Goal: Navigation & Orientation: Go to known website

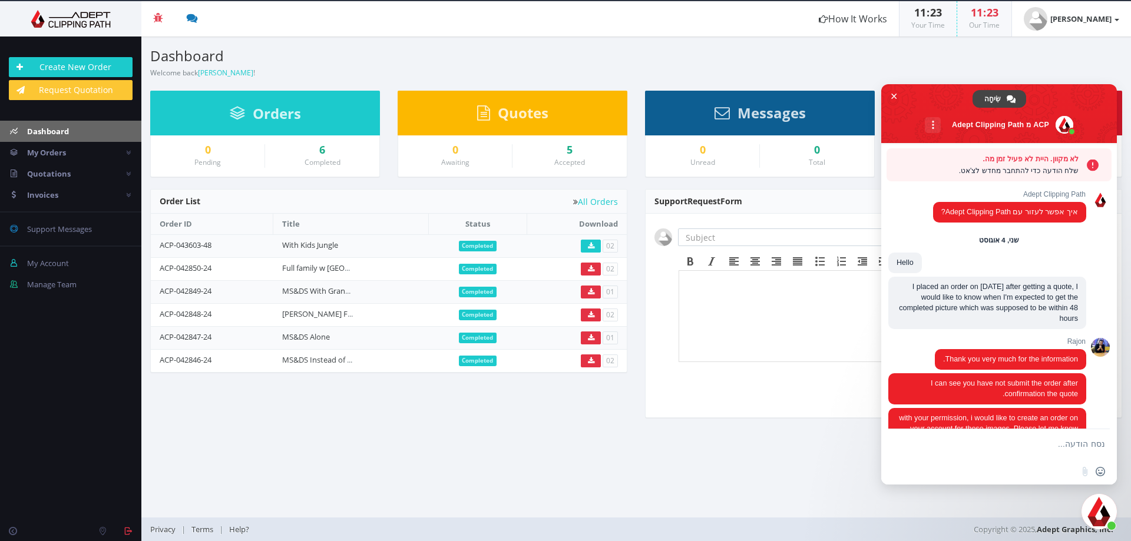
scroll to position [2007, 0]
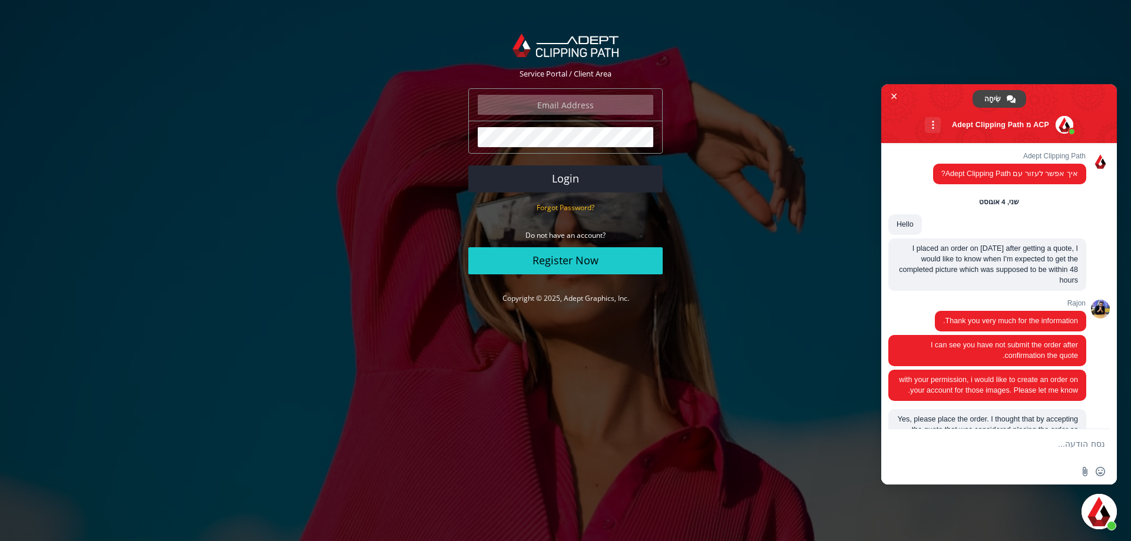
scroll to position [2007, 0]
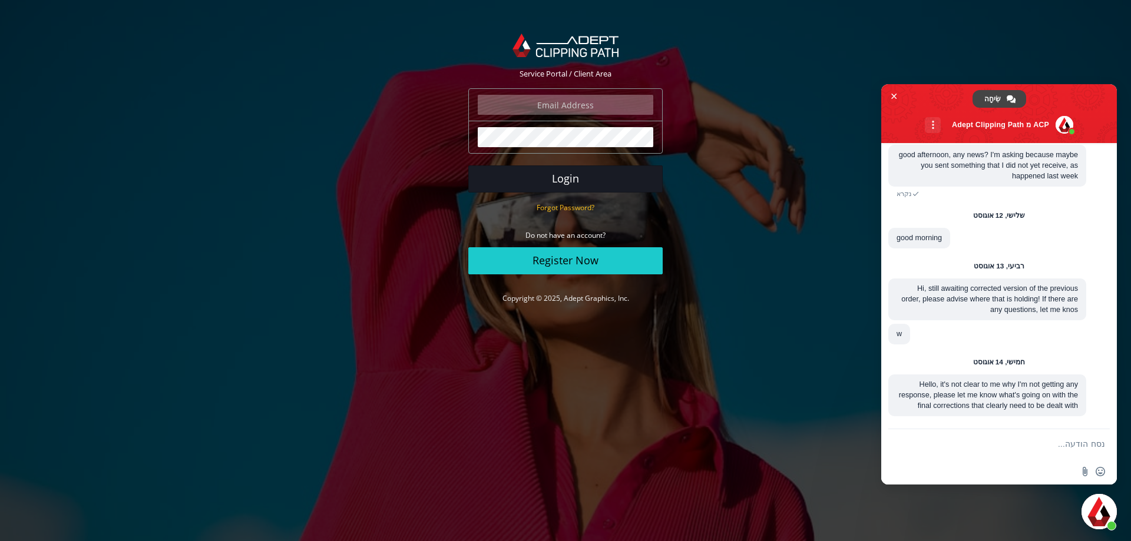
type input "[PERSON_NAME][EMAIL_ADDRESS][DOMAIN_NAME]"
click at [564, 173] on button "Login" at bounding box center [565, 179] width 194 height 27
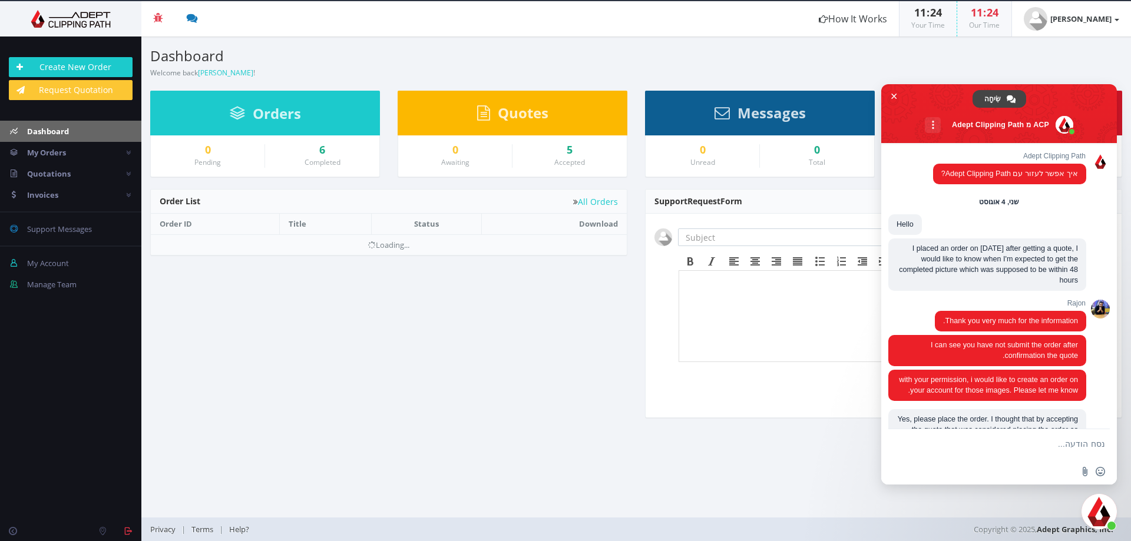
scroll to position [2007, 0]
